Goal: Transaction & Acquisition: Purchase product/service

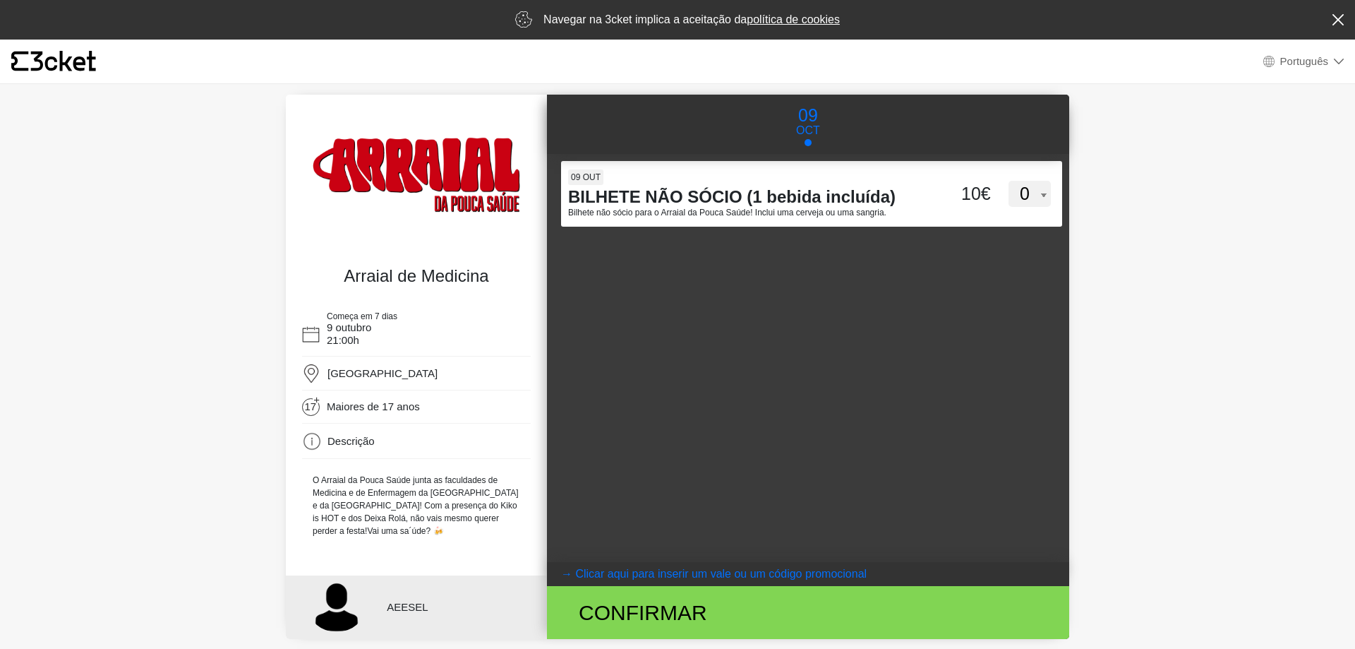
select select "pt_PT"
click at [657, 573] on coupontext "Clicar aqui para inserir um vale ou um código promocional" at bounding box center [721, 574] width 292 height 12
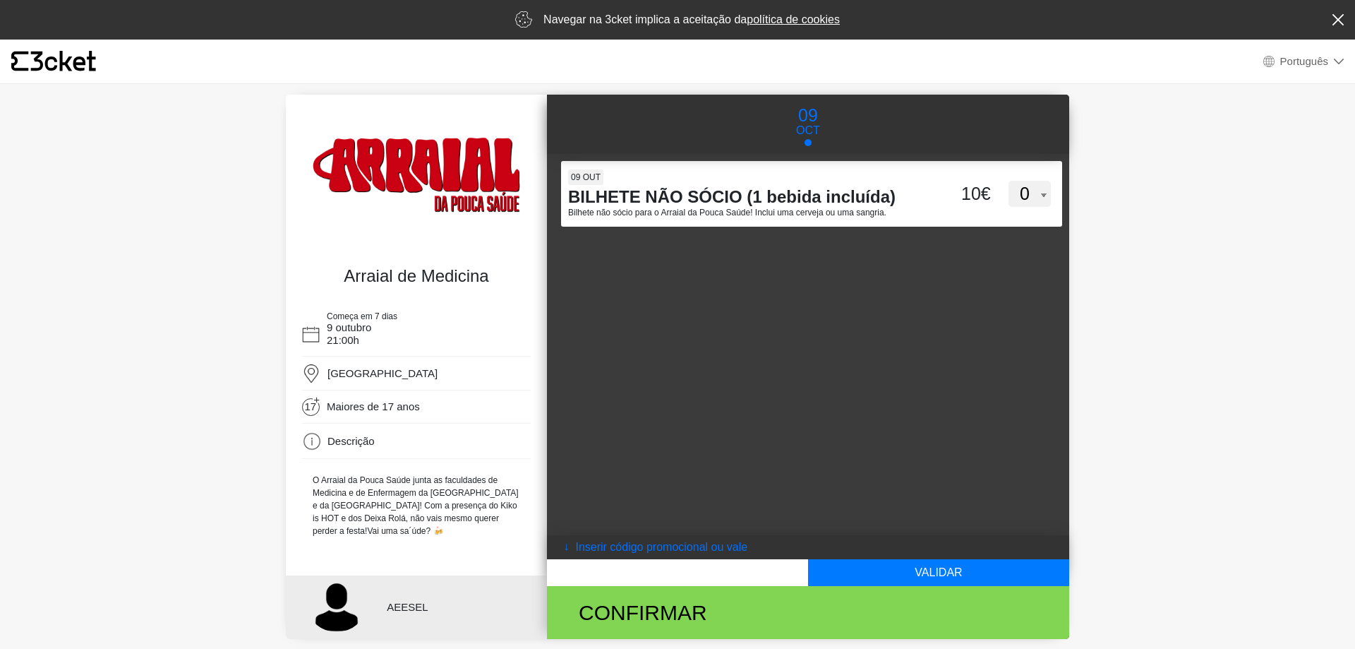
click at [668, 567] on input "text" at bounding box center [677, 572] width 261 height 27
click at [395, 610] on p "AEESEL" at bounding box center [456, 607] width 139 height 16
click at [337, 603] on div at bounding box center [336, 606] width 56 height 49
click at [494, 240] on img at bounding box center [417, 185] width 236 height 133
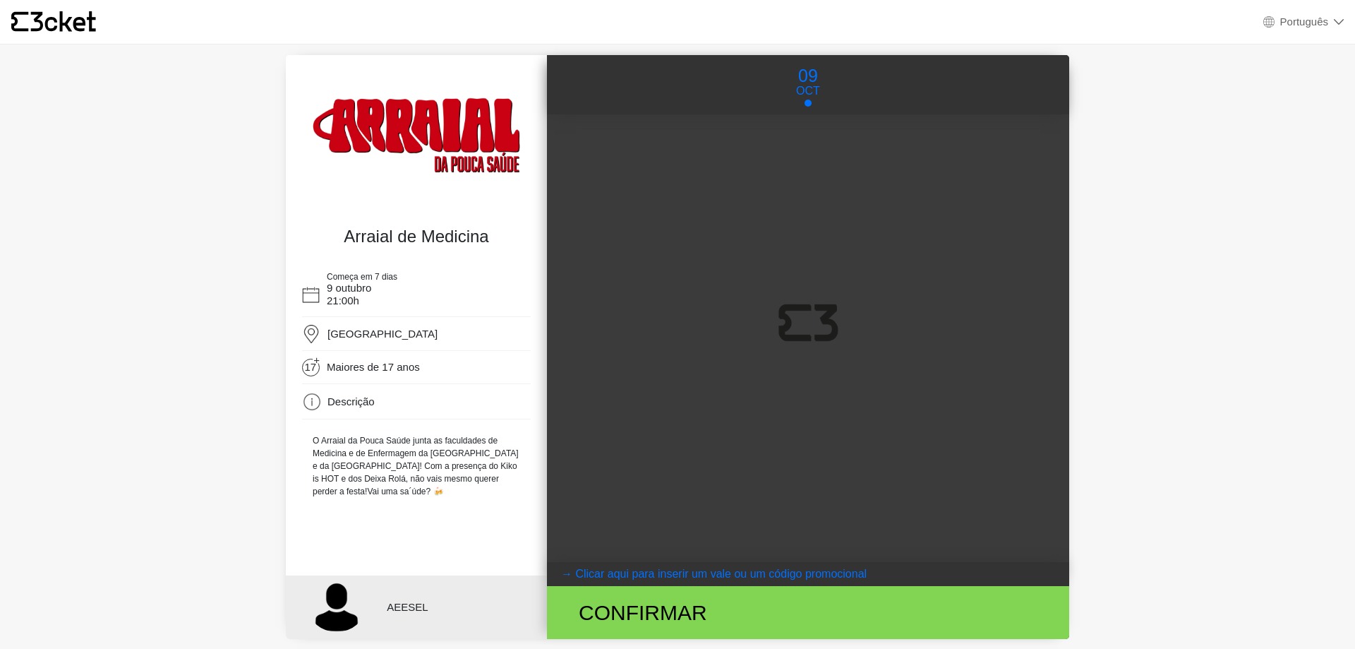
select select "pt_PT"
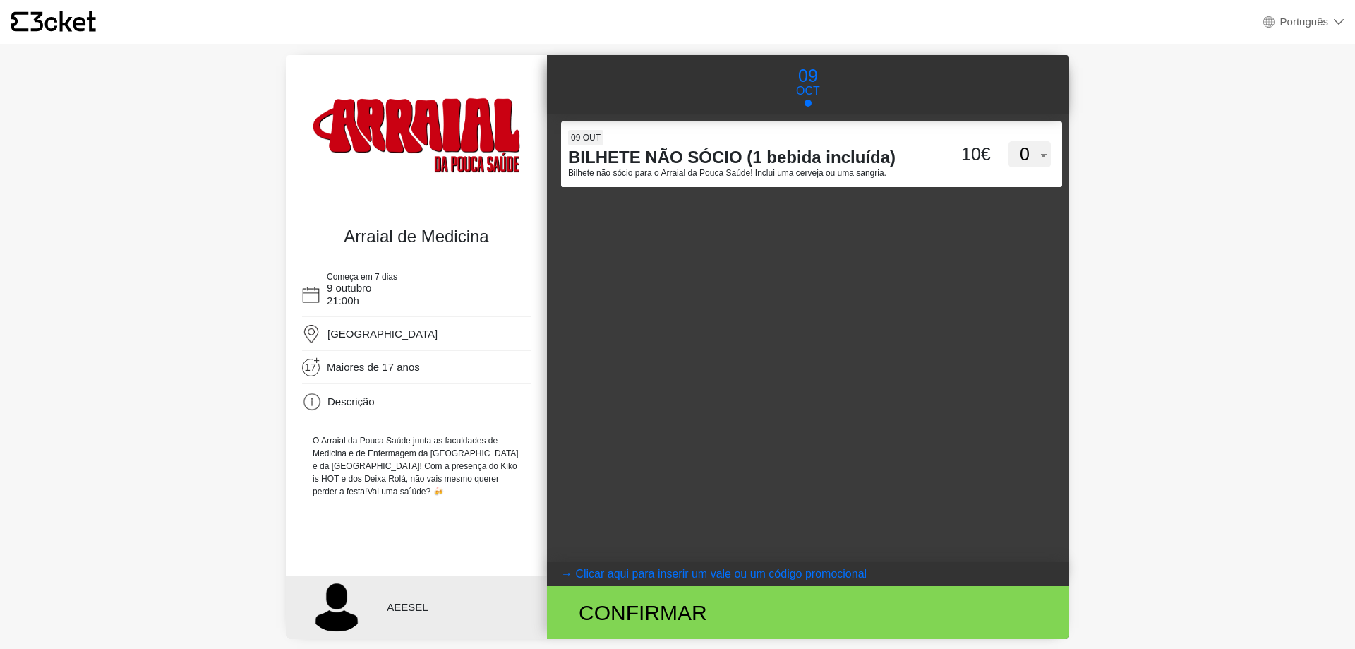
click at [315, 401] on img at bounding box center [312, 402] width 20 height 20
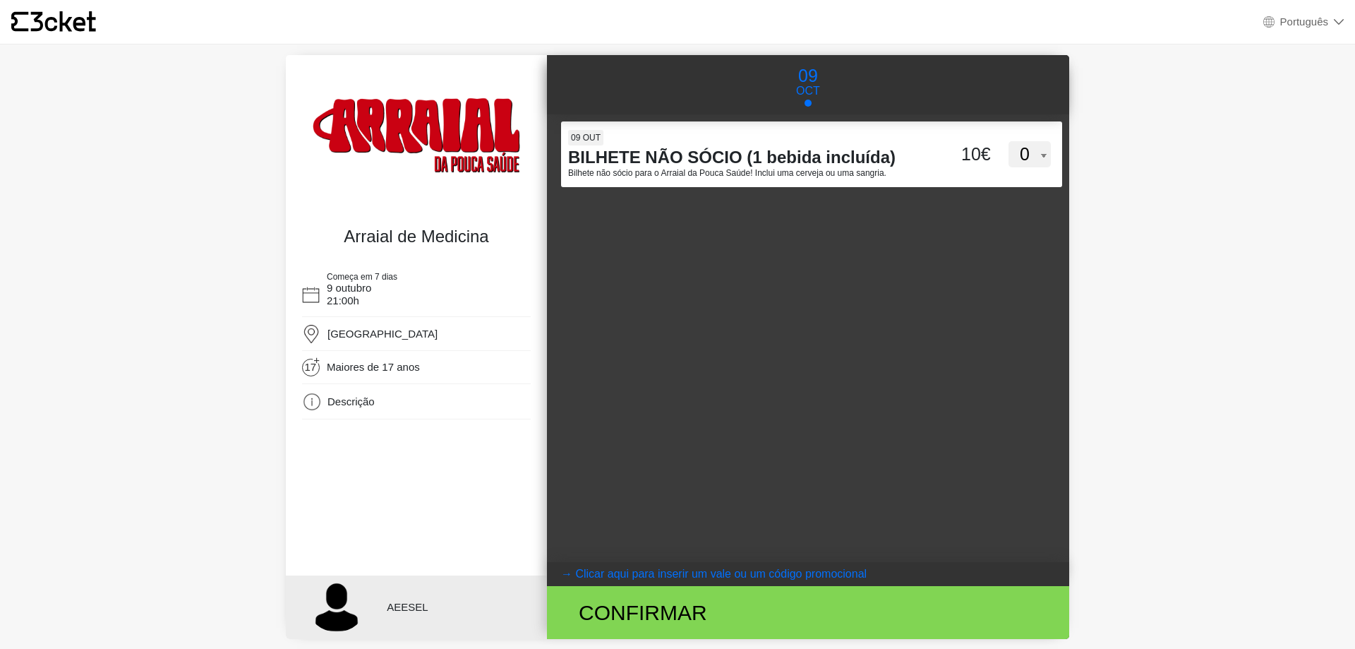
click at [339, 397] on span "Descrição" at bounding box center [351, 401] width 47 height 12
